Goal: Navigation & Orientation: Find specific page/section

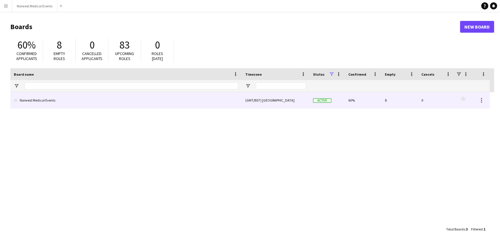
click at [286, 107] on div "(GMT/BST) [GEOGRAPHIC_DATA]" at bounding box center [276, 100] width 68 height 16
click at [162, 97] on link "Norwest Medical Events" at bounding box center [126, 100] width 224 height 16
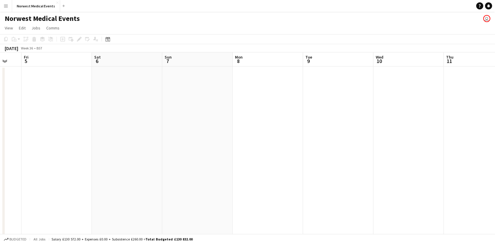
drag, startPoint x: 353, startPoint y: 169, endPoint x: 19, endPoint y: 163, distance: 334.2
click at [20, 163] on app-calendar-viewport "Tue 2 Wed 3 Thu 4 Fri 5 Sat 6 Sun 7 Mon 8 Tue 9 Wed 10 Thu 11 Fri 12 Sat 13 Sun…" at bounding box center [247, 168] width 495 height 232
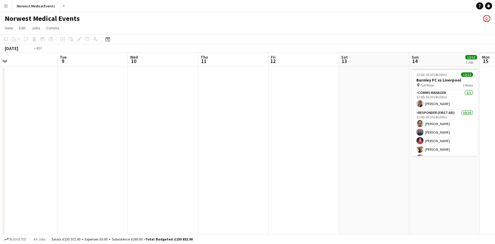
drag, startPoint x: 300, startPoint y: 161, endPoint x: 57, endPoint y: 169, distance: 243.3
click at [57, 169] on app-calendar-viewport "Thu 4 Fri 5 Sat 6 Sun 7 Mon 8 Tue 9 Wed 10 Thu 11 Fri 12 Sat 13 Sun 14 12/12 1 …" at bounding box center [247, 168] width 495 height 232
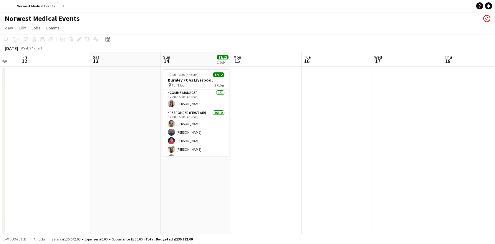
drag, startPoint x: 257, startPoint y: 163, endPoint x: 318, endPoint y: 148, distance: 62.7
click at [15, 153] on app-calendar-viewport "Mon 8 Tue 9 Wed 10 Thu 11 Fri 12 Sat 13 Sun 14 12/12 1 Job Mon 15 Tue 16 Wed 17…" at bounding box center [247, 212] width 495 height 321
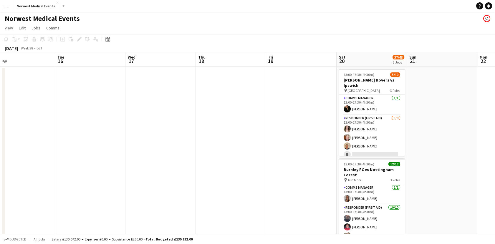
drag, startPoint x: 317, startPoint y: 150, endPoint x: 76, endPoint y: 150, distance: 241.4
click at [75, 150] on app-calendar-viewport "Fri 12 Sat 13 Sun 14 12/12 1 Job Mon 15 Tue 16 Wed 17 Thu 18 Fri 19 Sat 20 37/4…" at bounding box center [247, 212] width 495 height 321
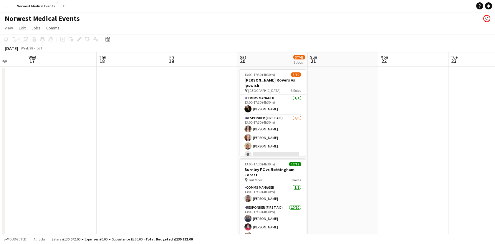
scroll to position [0, 243]
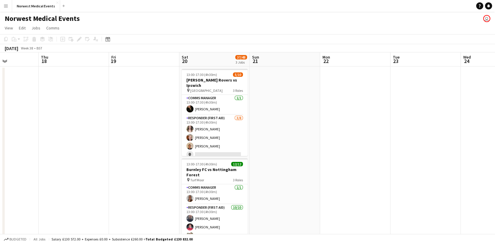
drag, startPoint x: 187, startPoint y: 160, endPoint x: 93, endPoint y: 160, distance: 93.9
click at [93, 160] on app-calendar-viewport "Sun 14 12/12 1 Job Mon 15 Tue 16 Wed 17 Thu 18 Fri 19 Sat 20 37/48 3 Jobs Sun 2…" at bounding box center [247, 212] width 495 height 321
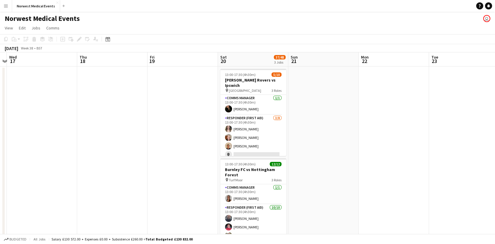
drag, startPoint x: 86, startPoint y: 164, endPoint x: 63, endPoint y: 164, distance: 23.3
click at [64, 164] on app-calendar-viewport "Sun 14 12/12 1 Job Mon 15 Tue 16 Wed 17 Thu 18 Fri 19 Sat 20 37/48 3 Jobs Sun 2…" at bounding box center [247, 212] width 495 height 321
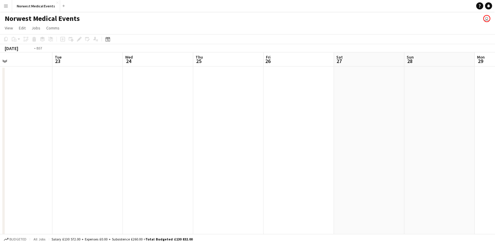
drag, startPoint x: 349, startPoint y: 160, endPoint x: 158, endPoint y: 146, distance: 191.9
click at [158, 146] on app-calendar-viewport "Thu 18 Fri 19 Sat 20 37/48 3 Jobs Sun 21 Mon 22 Tue 23 Wed 24 Thu 25 Fri 26 Sat…" at bounding box center [247, 212] width 495 height 321
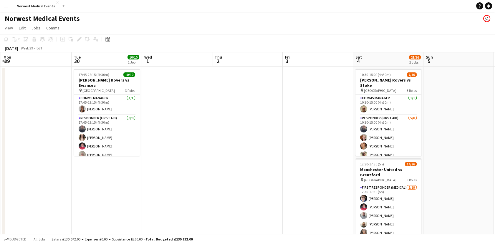
scroll to position [0, 245]
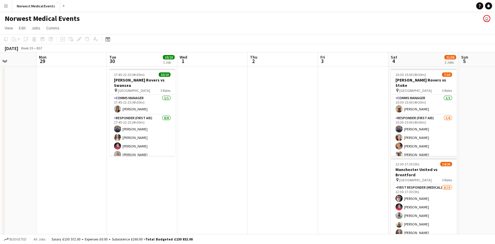
drag, startPoint x: 448, startPoint y: 180, endPoint x: 190, endPoint y: 171, distance: 258.1
click at [163, 165] on app-calendar-viewport "Thu 25 Fri 26 Sat 27 Sun 28 Mon 29 Tue 30 10/10 1 Job Wed 1 Thu 2 Fri 3 Sat 4 2…" at bounding box center [247, 212] width 495 height 321
drag, startPoint x: 345, startPoint y: 168, endPoint x: 109, endPoint y: 150, distance: 237.1
click at [109, 150] on app-calendar-viewport "Thu 25 Fri 26 Sat 27 Sun 28 Mon 29 Tue 30 10/10 1 Job Wed 1 Thu 2 Fri 3 Sat 4 2…" at bounding box center [247, 212] width 495 height 321
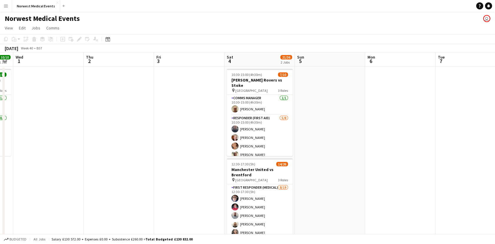
drag, startPoint x: 366, startPoint y: 150, endPoint x: 78, endPoint y: 135, distance: 288.3
click at [78, 136] on app-calendar-viewport "Sun 28 Mon 29 Tue 30 10/10 1 Job Wed 1 Thu 2 Fri 3 Sat 4 21/36 2 Jobs Sun 5 Mon…" at bounding box center [247, 212] width 495 height 321
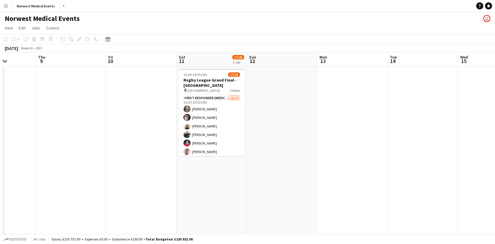
drag, startPoint x: 319, startPoint y: 157, endPoint x: 62, endPoint y: 158, distance: 257.9
click at [62, 158] on app-calendar-viewport "Mon 6 Tue 7 Wed 8 Thu 9 Fri 10 Sat 11 17/26 1 Job Sun 12 Mon 13 Tue 14 Wed 15 T…" at bounding box center [247, 212] width 495 height 321
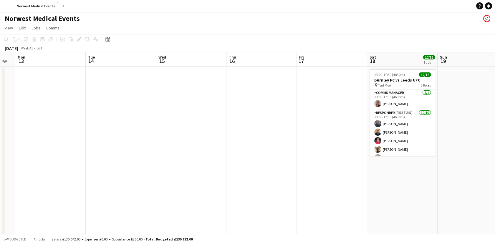
drag, startPoint x: 264, startPoint y: 152, endPoint x: 111, endPoint y: 152, distance: 153.1
click at [111, 152] on app-calendar-viewport "Fri 10 Sat 11 17/26 1 Job Sun 12 Mon 13 Tue 14 Wed 15 Thu 16 Fri 17 Sat 18 12/1…" at bounding box center [247, 212] width 495 height 321
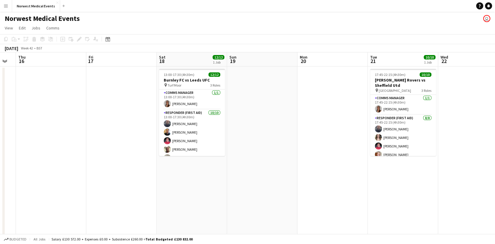
drag, startPoint x: 127, startPoint y: 148, endPoint x: 120, endPoint y: 148, distance: 7.7
click at [120, 148] on app-calendar-viewport "Sun 12 Mon 13 Tue 14 Wed 15 Thu 16 Fri 17 Sat 18 12/12 1 Job Sun 19 Mon 20 Tue …" at bounding box center [247, 212] width 495 height 321
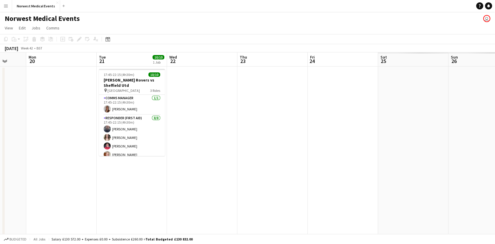
drag, startPoint x: 129, startPoint y: 190, endPoint x: 66, endPoint y: 189, distance: 62.4
click at [66, 189] on app-calendar-viewport "Thu 16 Fri 17 Sat 18 12/12 1 Job Sun 19 Mon 20 Tue 21 10/10 1 Job Wed 22 Thu 23…" at bounding box center [247, 212] width 495 height 321
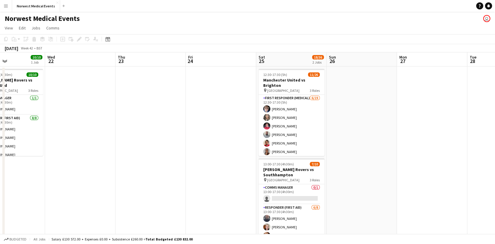
drag, startPoint x: 349, startPoint y: 178, endPoint x: 257, endPoint y: 178, distance: 91.9
click at [257, 178] on app-calendar-viewport "Sat 18 12/12 1 Job Sun 19 Mon 20 Tue 21 10/10 1 Job Wed 22 Thu 23 Fri 24 Sat 25…" at bounding box center [247, 212] width 495 height 321
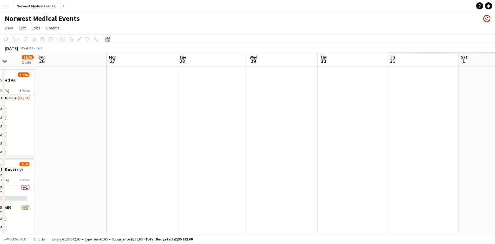
drag, startPoint x: 397, startPoint y: 168, endPoint x: 134, endPoint y: 168, distance: 262.6
click at [106, 168] on app-calendar-viewport "Wed 22 Thu 23 Fri 24 Sat 25 18/36 2 Jobs Sun 26 Mon 27 Tue 28 Wed 29 Thu 30 Fri…" at bounding box center [247, 212] width 495 height 321
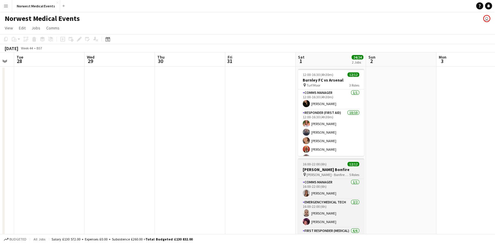
drag, startPoint x: 442, startPoint y: 161, endPoint x: 350, endPoint y: 167, distance: 92.9
click at [283, 157] on app-calendar-viewport "Fri 24 Sat 25 18/36 2 Jobs Sun 26 Mon 27 Tue 28 Wed 29 Thu 30 Fri 31 Sat 1 24/2…" at bounding box center [247, 212] width 495 height 321
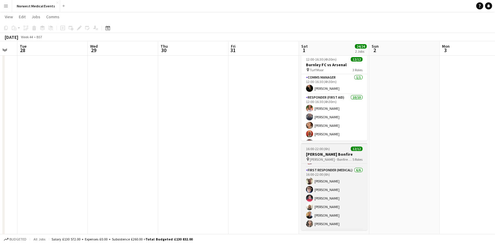
scroll to position [0, 0]
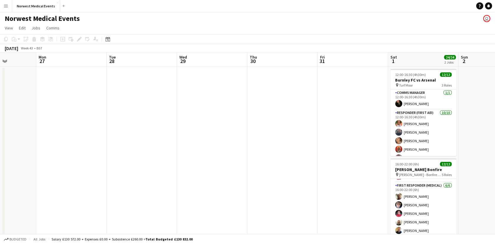
drag, startPoint x: 168, startPoint y: 168, endPoint x: 134, endPoint y: 146, distance: 41.0
click at [266, 168] on app-calendar-viewport "Fri 24 Sat 25 18/36 2 Jobs Sun 26 Mon 27 Tue 28 Wed 29 Thu 30 Fri 31 Sat 1 24/2…" at bounding box center [247, 212] width 495 height 321
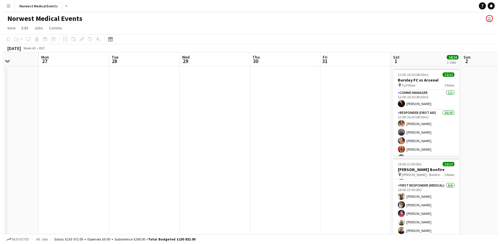
scroll to position [0, 147]
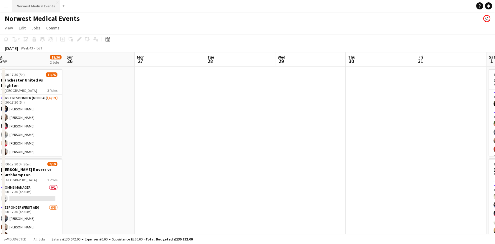
click at [32, 8] on button "Norwest Medical Events Close" at bounding box center [36, 5] width 48 height 11
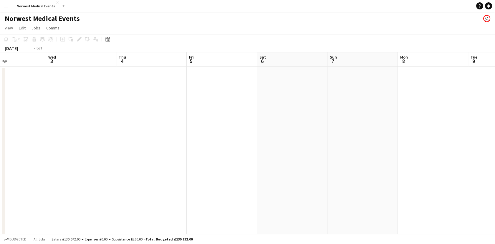
drag, startPoint x: 348, startPoint y: 139, endPoint x: -1, endPoint y: 153, distance: 349.4
click at [0, 153] on html "Menu Boards Boards Boards All jobs Status Workforce Workforce My Workforce Recr…" at bounding box center [247, 147] width 495 height 294
drag, startPoint x: 332, startPoint y: 155, endPoint x: 0, endPoint y: 150, distance: 331.5
click at [0, 150] on html "Menu Boards Boards Boards All jobs Status Workforce Workforce My Workforce Recr…" at bounding box center [247, 147] width 495 height 294
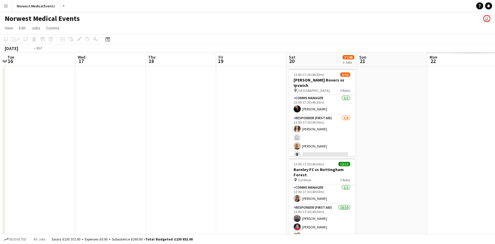
scroll to position [0, 236]
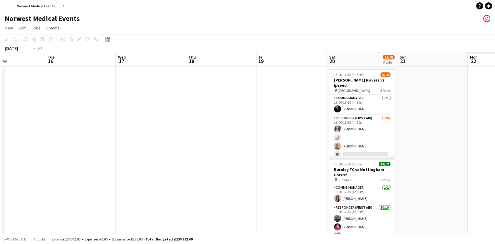
drag, startPoint x: 431, startPoint y: 194, endPoint x: -1, endPoint y: 208, distance: 432.7
click at [0, 208] on html "Menu Boards Boards Boards All jobs Status Workforce Workforce My Workforce Recr…" at bounding box center [247, 192] width 495 height 384
